Goal: Information Seeking & Learning: Compare options

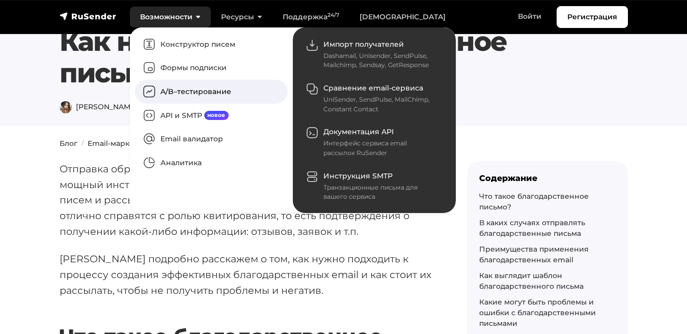
scroll to position [41, 0]
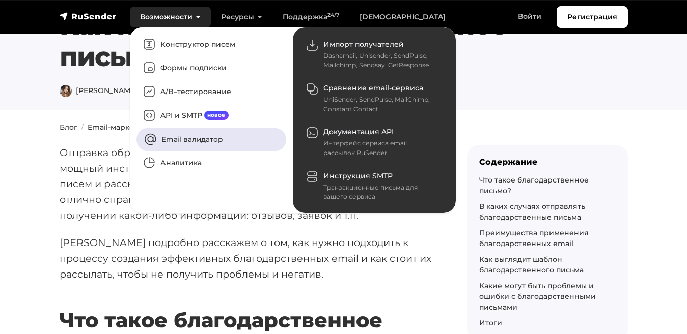
click at [169, 131] on link "Email валидатор" at bounding box center [211, 139] width 150 height 23
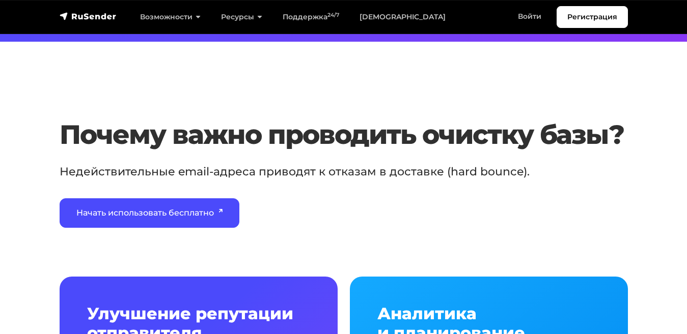
scroll to position [349, 0]
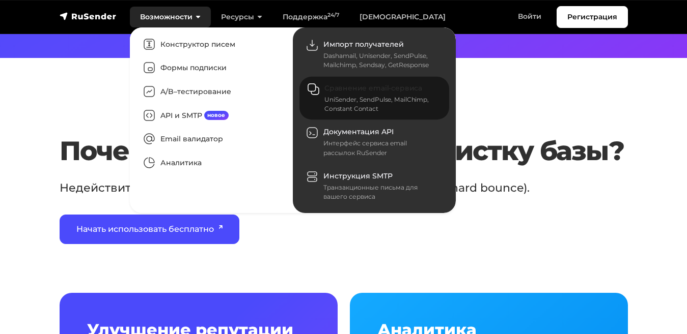
click at [330, 87] on span "Сравнение email-сервиса" at bounding box center [373, 88] width 98 height 9
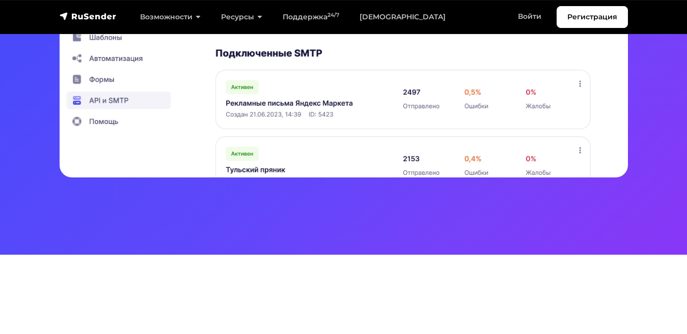
scroll to position [411, 0]
